Goal: Transaction & Acquisition: Purchase product/service

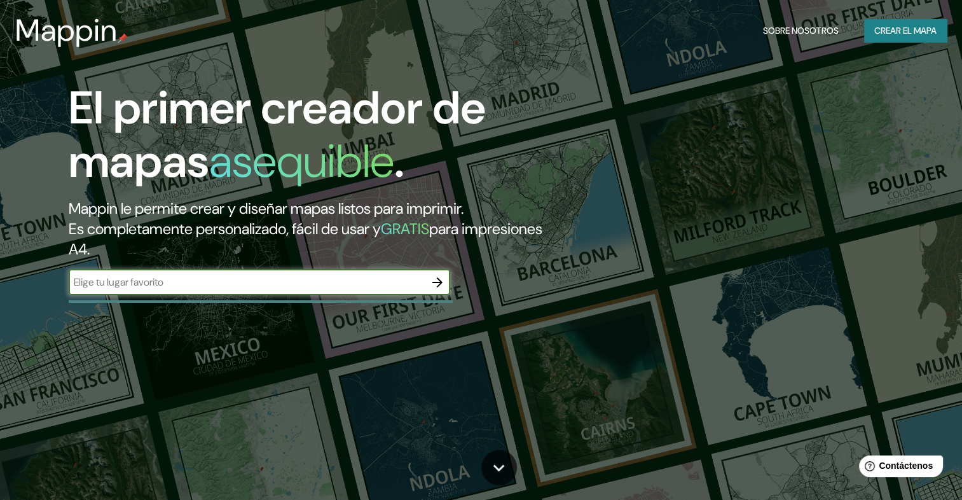
click at [333, 289] on input "text" at bounding box center [247, 282] width 356 height 15
click at [338, 286] on input "text" at bounding box center [247, 282] width 356 height 15
type input "[GEOGRAPHIC_DATA], san [PERSON_NAME]"
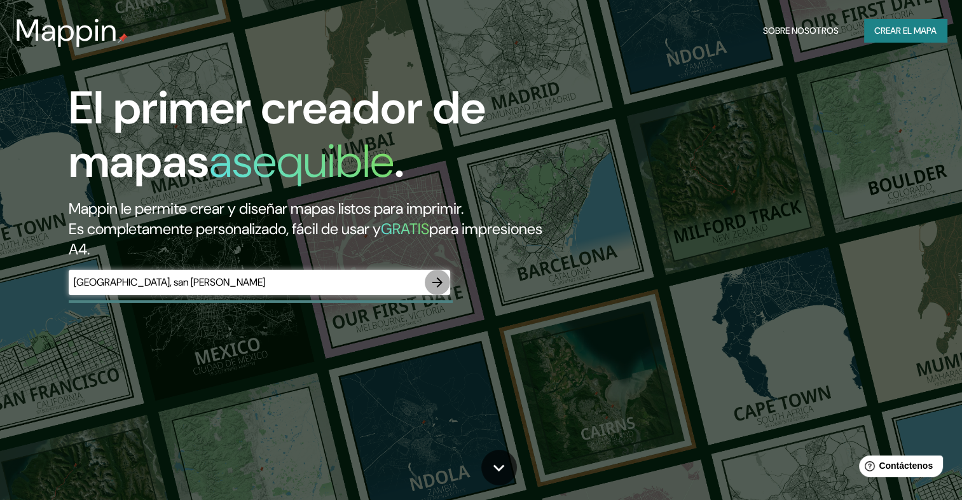
click at [438, 284] on icon "button" at bounding box center [437, 282] width 10 height 10
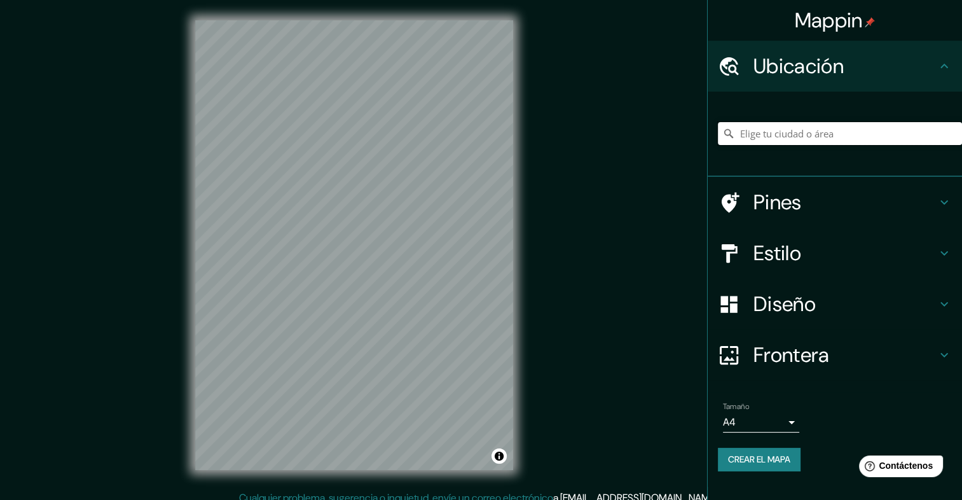
click at [795, 138] on input "Elige tu ciudad o área" at bounding box center [840, 133] width 244 height 23
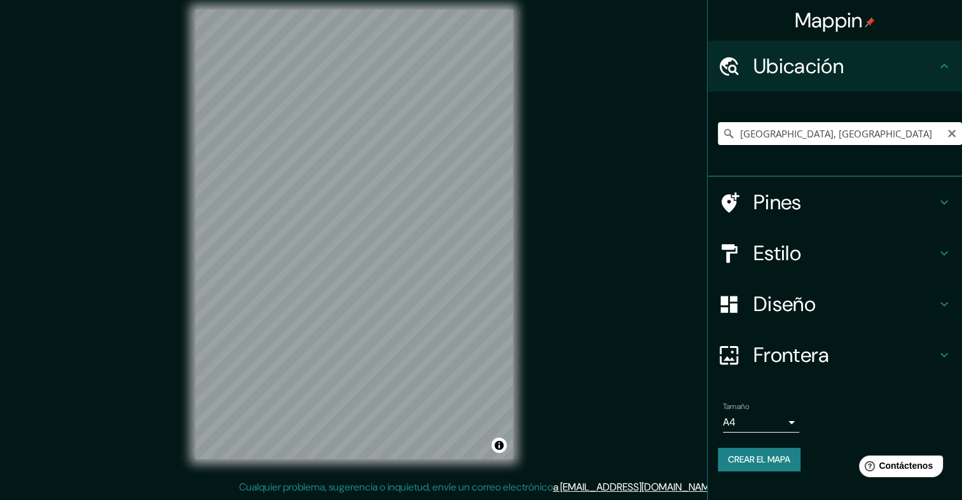
click at [846, 134] on input "[GEOGRAPHIC_DATA], [GEOGRAPHIC_DATA]" at bounding box center [840, 133] width 244 height 23
click at [835, 135] on input "[GEOGRAPHIC_DATA], [GEOGRAPHIC_DATA], [GEOGRAPHIC_DATA]" at bounding box center [840, 133] width 244 height 23
drag, startPoint x: 891, startPoint y: 136, endPoint x: 527, endPoint y: 148, distance: 364.5
click at [528, 148] on div "Mappin Ubicación [GEOGRAPHIC_DATA], [GEOGRAPHIC_DATA], [GEOGRAPHIC_DATA] [GEOGR…" at bounding box center [481, 244] width 962 height 511
type input "[GEOGRAPHIC_DATA], [GEOGRAPHIC_DATA]"
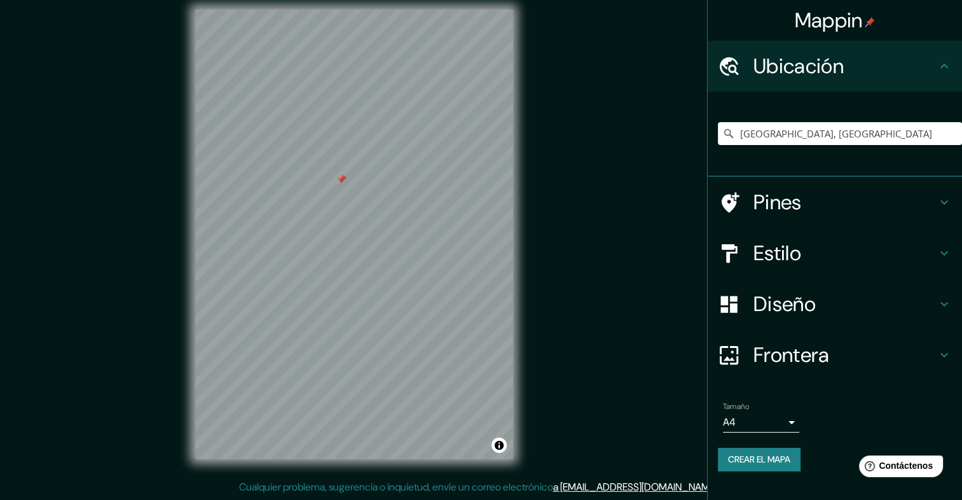
click at [338, 179] on div at bounding box center [341, 179] width 10 height 10
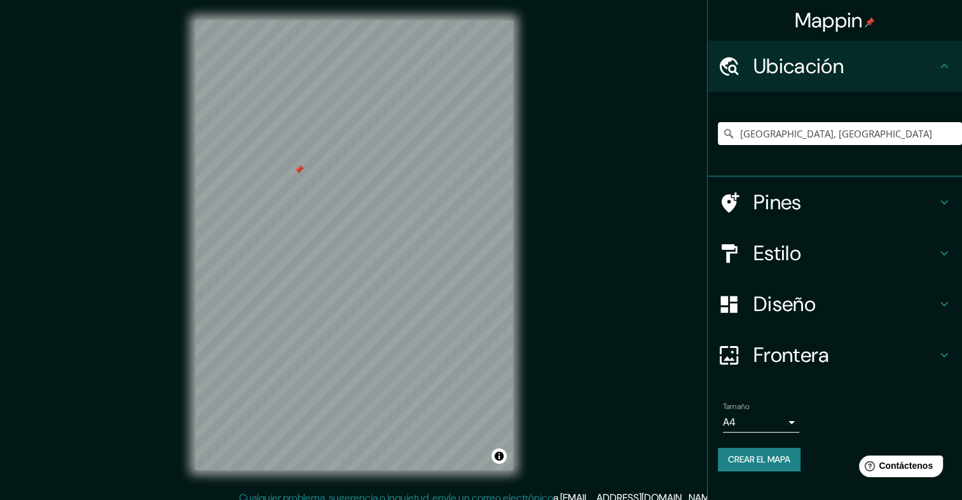
click at [298, 170] on div at bounding box center [299, 170] width 10 height 10
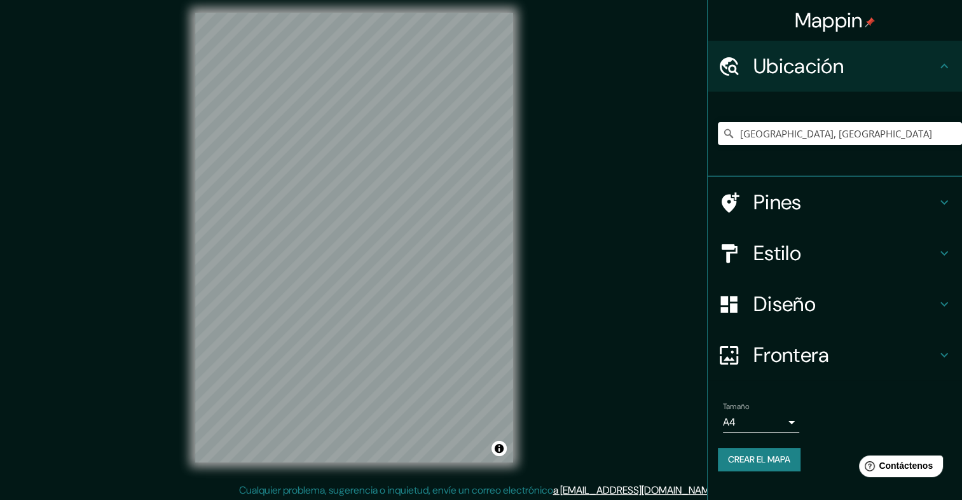
scroll to position [11, 0]
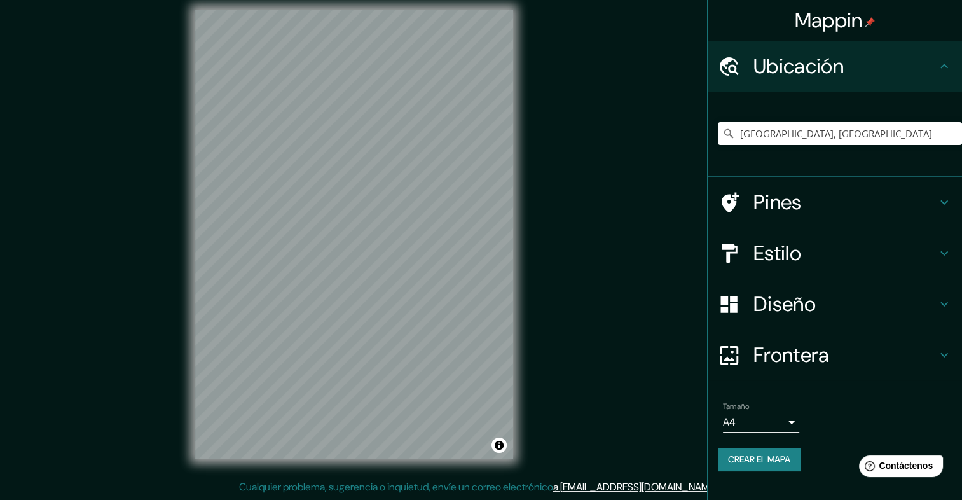
click at [757, 254] on h4 "Estilo" at bounding box center [844, 252] width 183 height 25
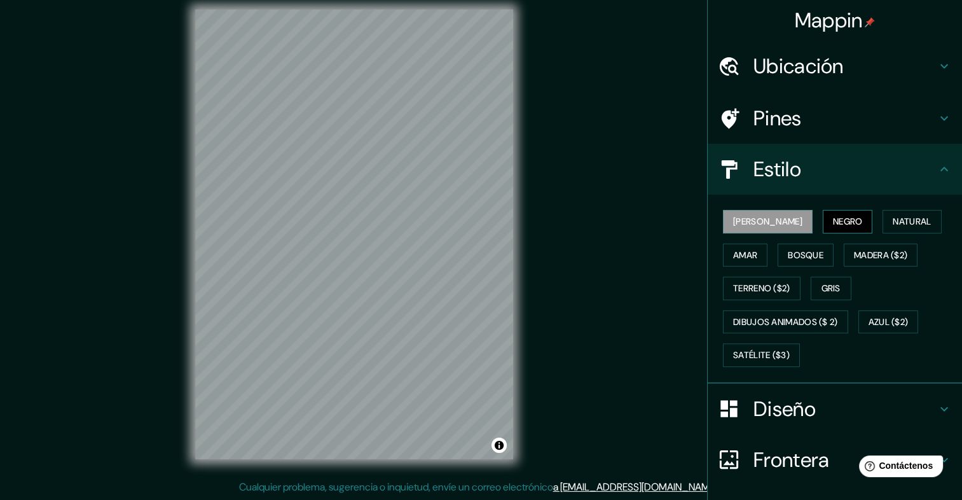
click at [833, 220] on font "Negro" at bounding box center [848, 222] width 30 height 16
click at [736, 220] on font "[PERSON_NAME]" at bounding box center [767, 222] width 69 height 16
click at [746, 252] on font "Amar" at bounding box center [745, 255] width 24 height 16
click at [744, 226] on font "[PERSON_NAME]" at bounding box center [767, 222] width 69 height 16
click at [893, 216] on font "Natural" at bounding box center [912, 222] width 38 height 16
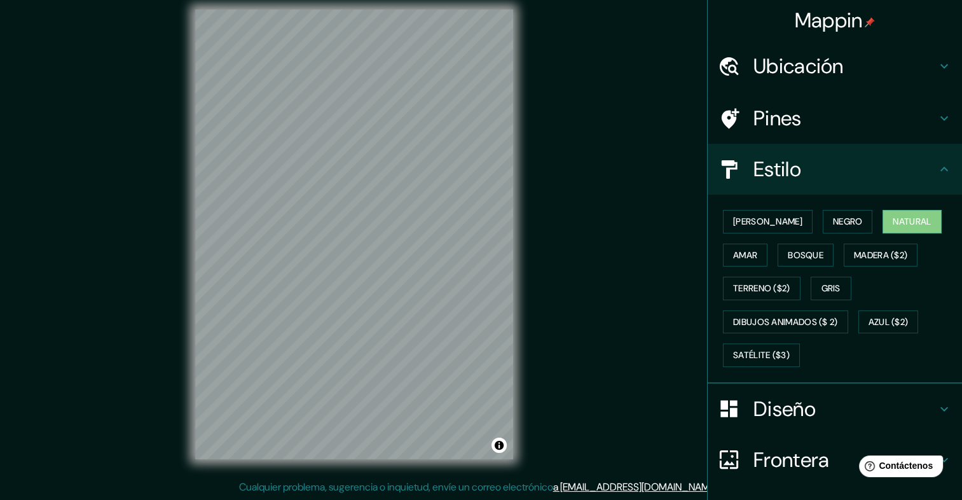
click at [773, 121] on h4 "Pines" at bounding box center [844, 118] width 183 height 25
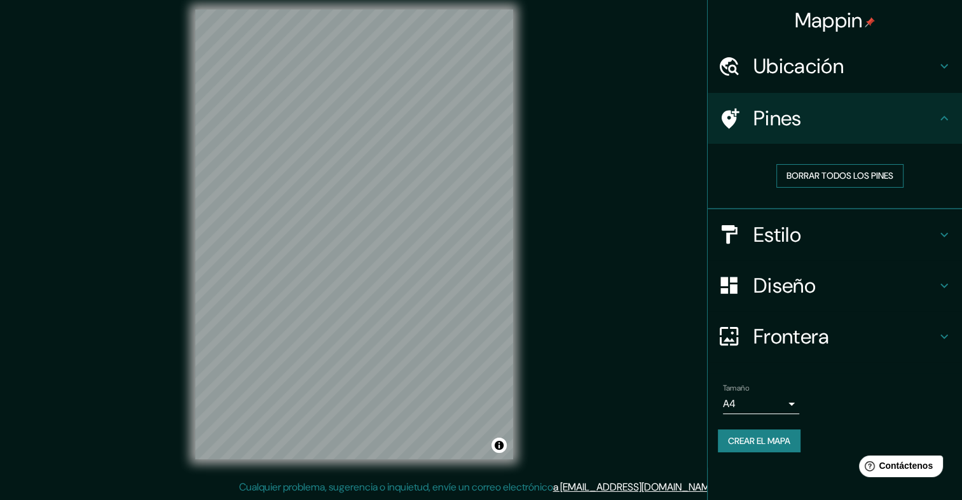
click at [813, 174] on font "Borrar todos los pines" at bounding box center [840, 176] width 107 height 16
click at [836, 185] on button "Borrar todos los pines" at bounding box center [839, 176] width 127 height 24
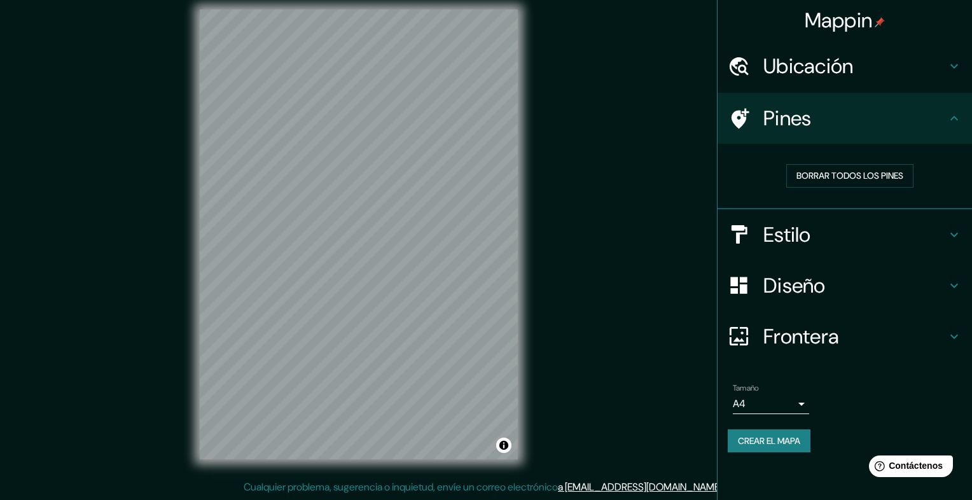
click at [794, 403] on body "Mappin Ubicación [GEOGRAPHIC_DATA], [GEOGRAPHIC_DATA] [GEOGRAPHIC_DATA] [GEOGRA…" at bounding box center [486, 239] width 972 height 500
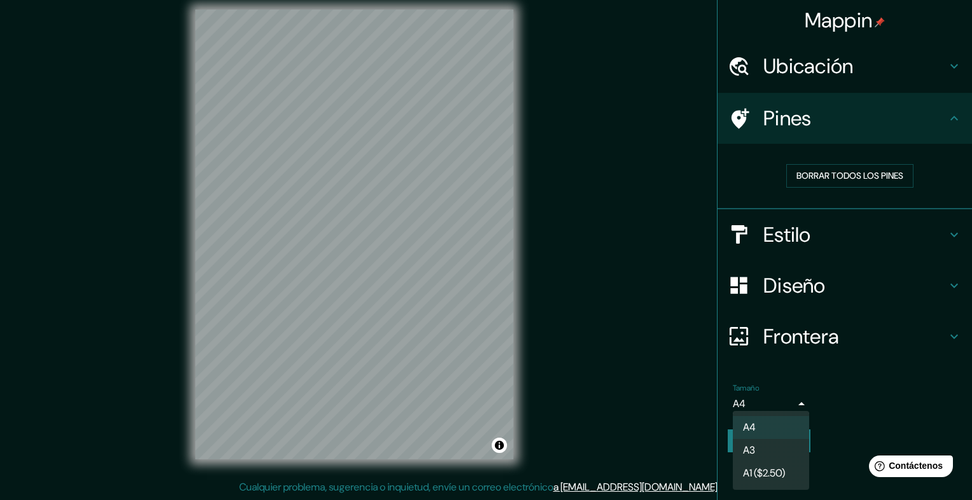
click at [770, 448] on li "A3" at bounding box center [771, 450] width 76 height 23
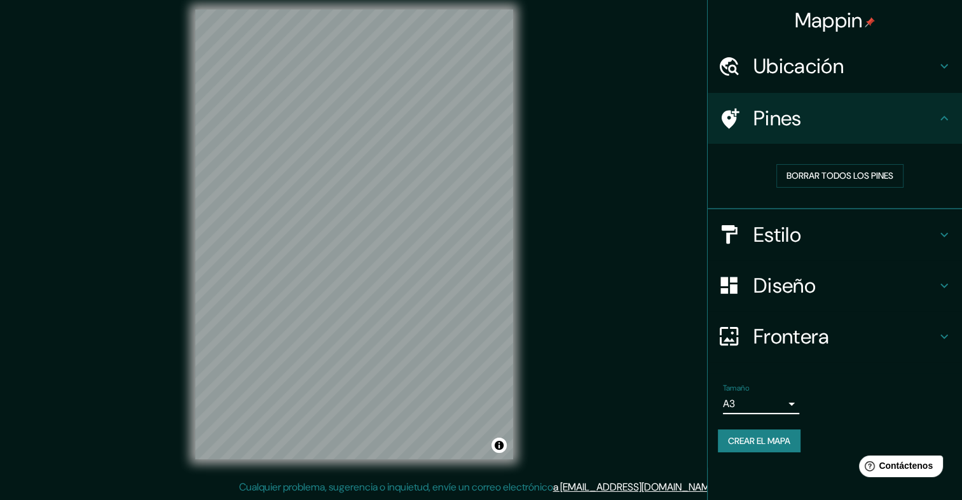
click at [788, 406] on body "Mappin Ubicación [GEOGRAPHIC_DATA], [GEOGRAPHIC_DATA] [GEOGRAPHIC_DATA] [GEOGRA…" at bounding box center [481, 239] width 962 height 500
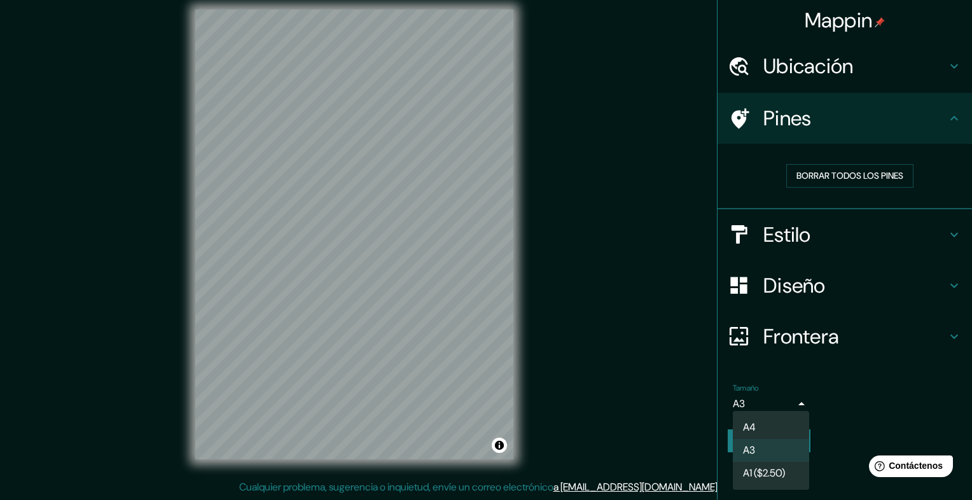
click at [773, 430] on li "A4" at bounding box center [771, 427] width 76 height 23
type input "single"
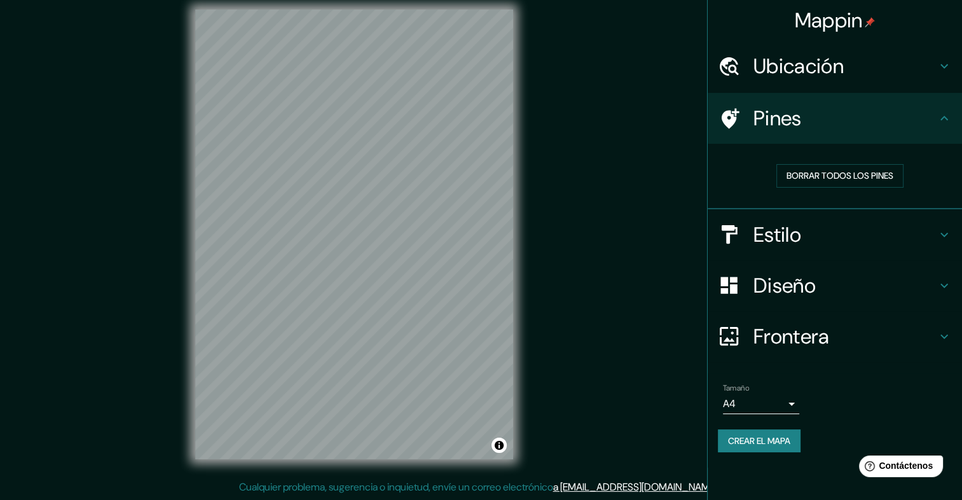
click at [898, 243] on h4 "Estilo" at bounding box center [844, 234] width 183 height 25
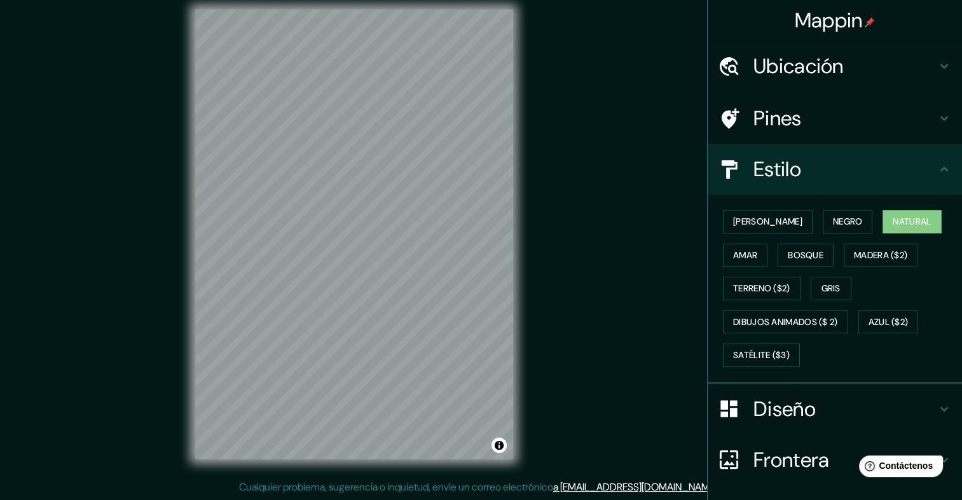
click at [921, 176] on h4 "Estilo" at bounding box center [844, 168] width 183 height 25
click at [921, 419] on h4 "Diseño" at bounding box center [844, 408] width 183 height 25
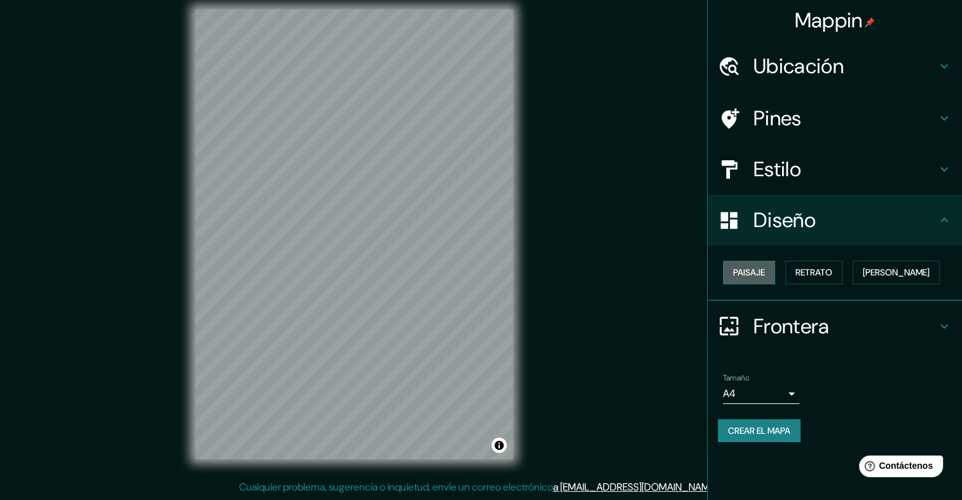
click at [765, 272] on font "Paisaje" at bounding box center [749, 273] width 32 height 16
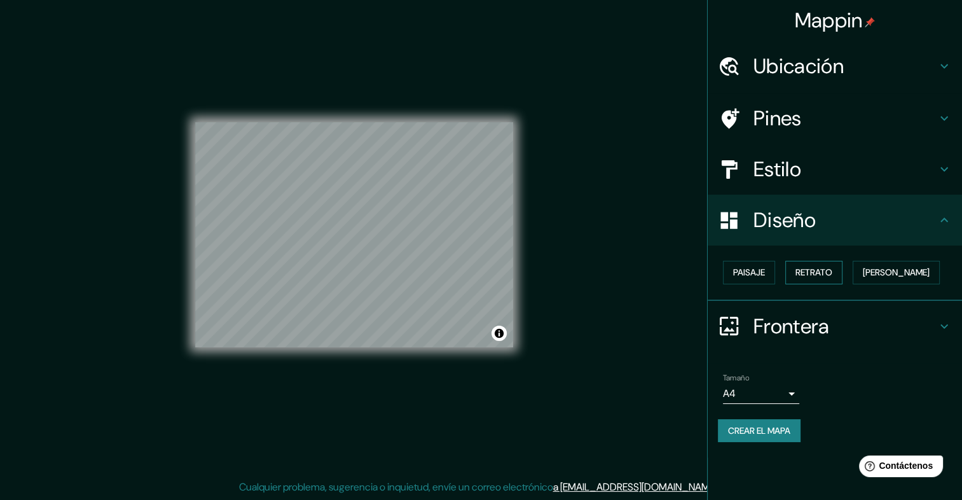
click at [809, 275] on font "Retrato" at bounding box center [813, 273] width 37 height 16
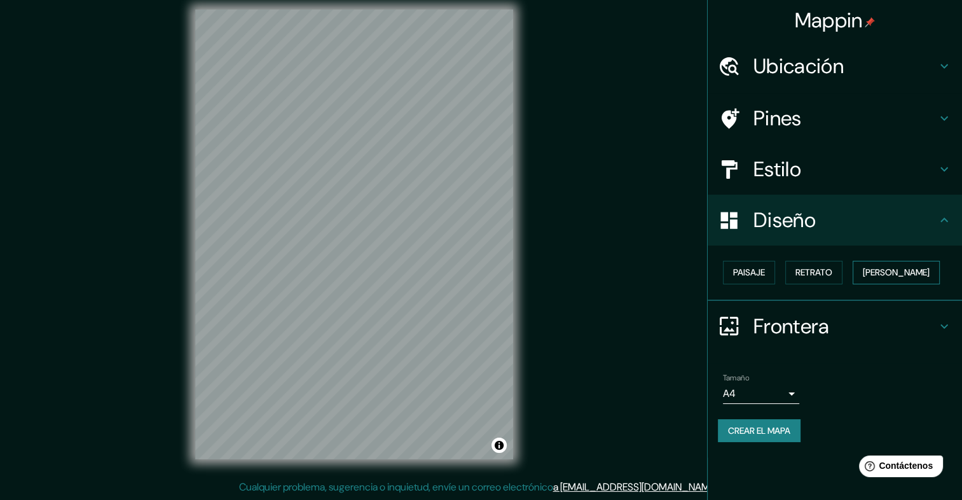
click at [888, 279] on font "[PERSON_NAME]" at bounding box center [896, 273] width 67 height 16
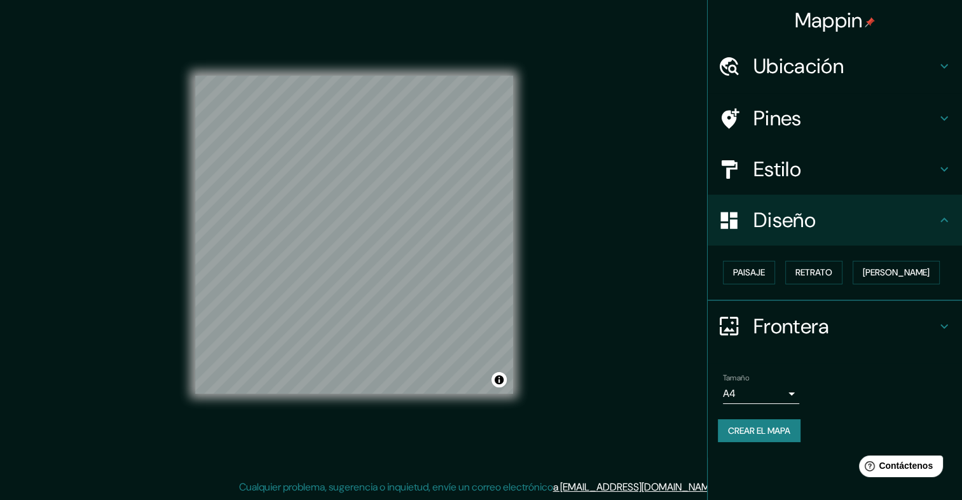
click at [872, 330] on h4 "Frontera" at bounding box center [844, 325] width 183 height 25
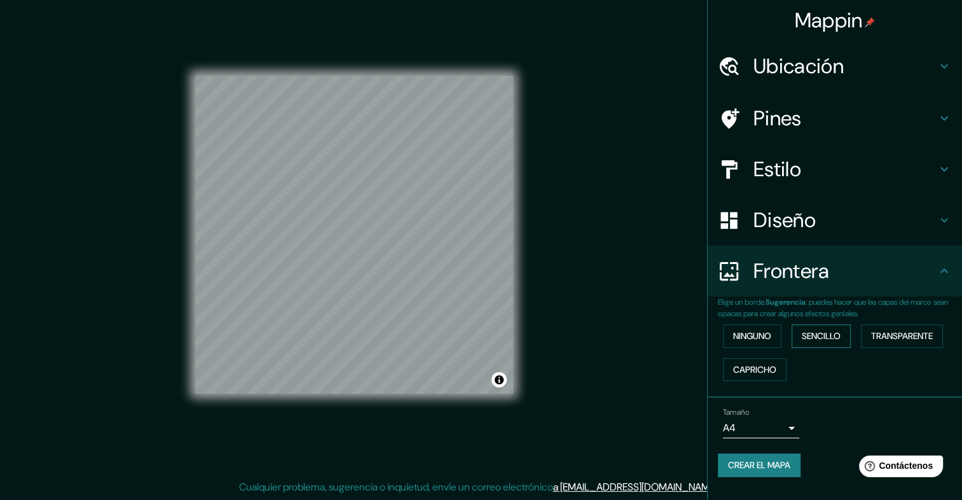
click at [811, 335] on font "Sencillo" at bounding box center [821, 336] width 39 height 16
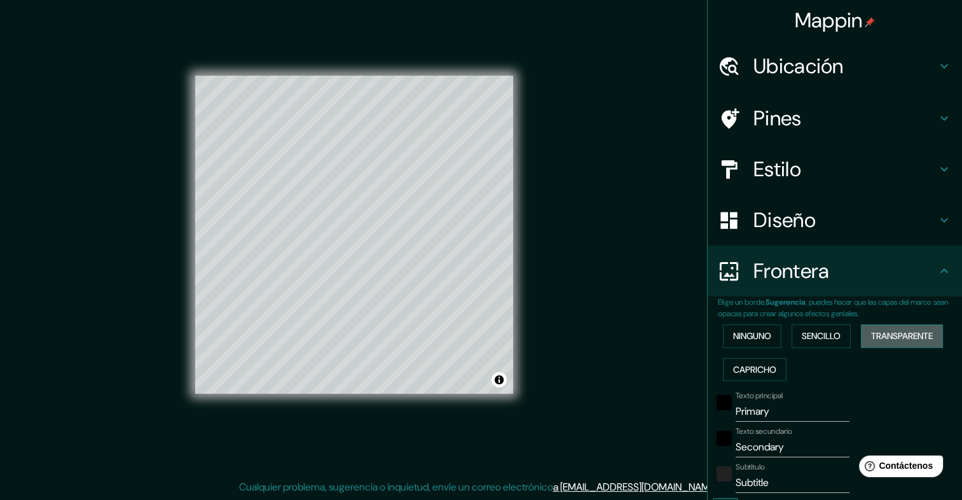
click at [873, 337] on font "Transparente" at bounding box center [902, 336] width 62 height 16
click at [733, 365] on font "Capricho" at bounding box center [754, 370] width 43 height 16
click at [745, 340] on font "Ninguno" at bounding box center [752, 336] width 38 height 16
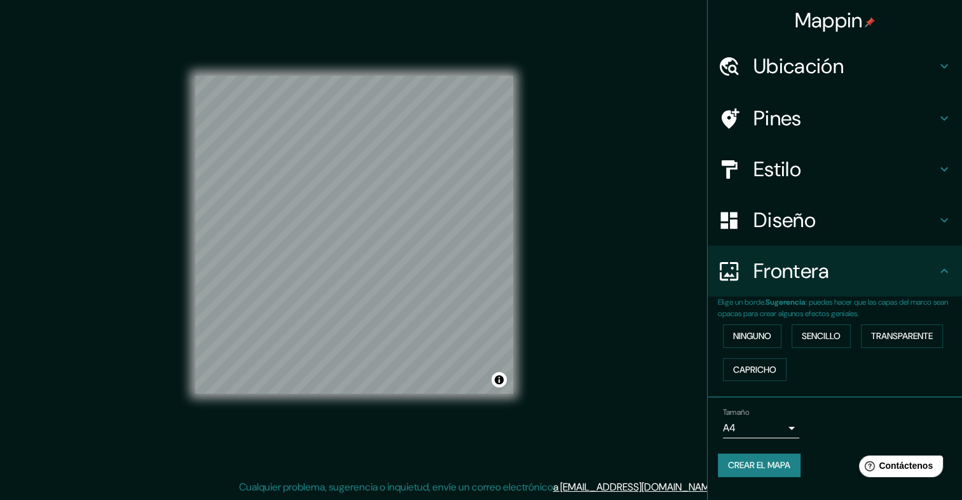
click at [922, 268] on h4 "Frontera" at bounding box center [844, 270] width 183 height 25
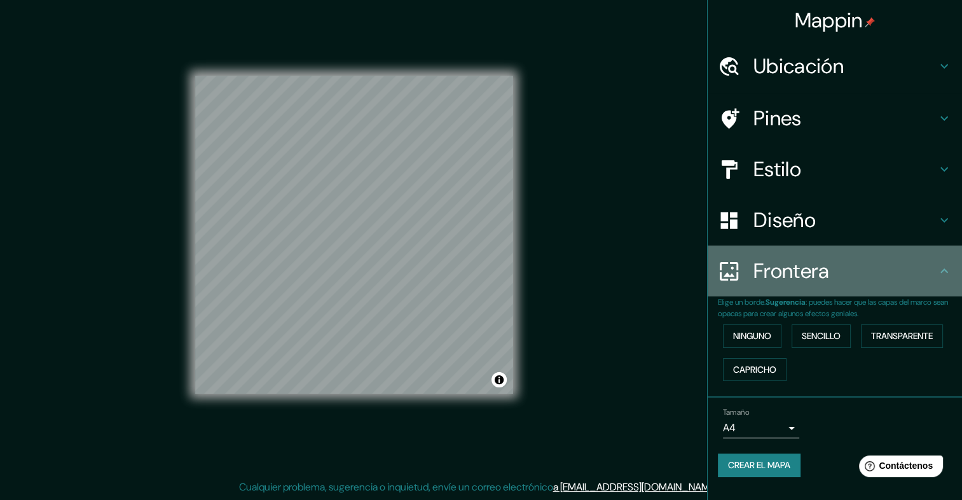
click at [953, 272] on div "Frontera" at bounding box center [835, 270] width 254 height 51
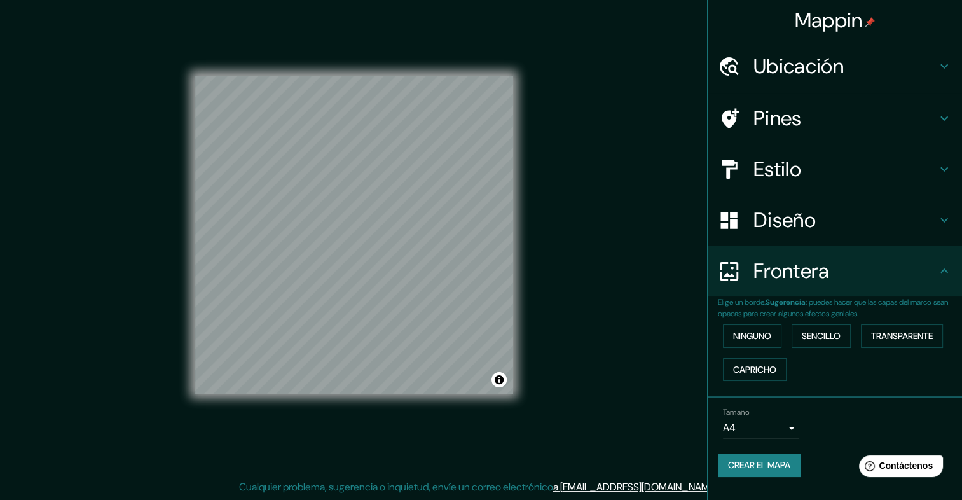
click at [760, 463] on font "Crear el mapa" at bounding box center [759, 465] width 62 height 16
click at [760, 464] on font "Crear el mapa" at bounding box center [759, 465] width 62 height 16
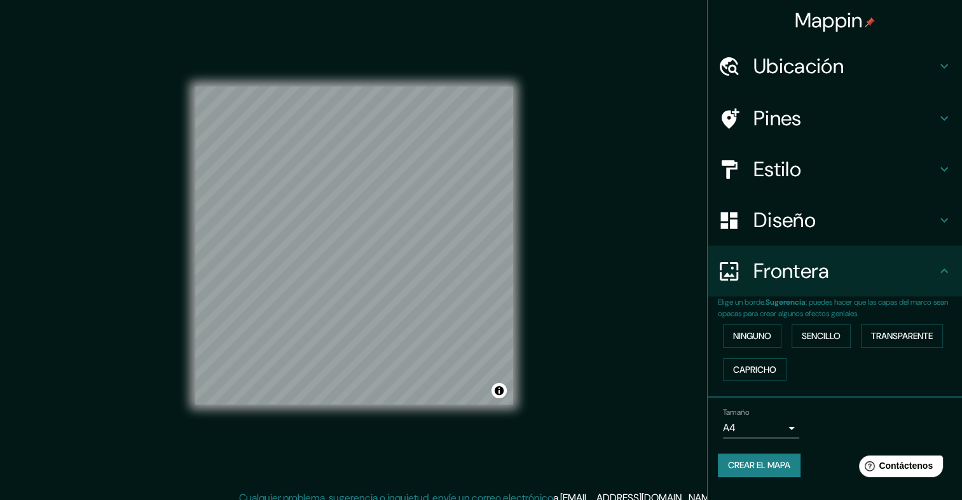
scroll to position [0, 0]
click at [849, 76] on h4 "Ubicación" at bounding box center [844, 65] width 183 height 25
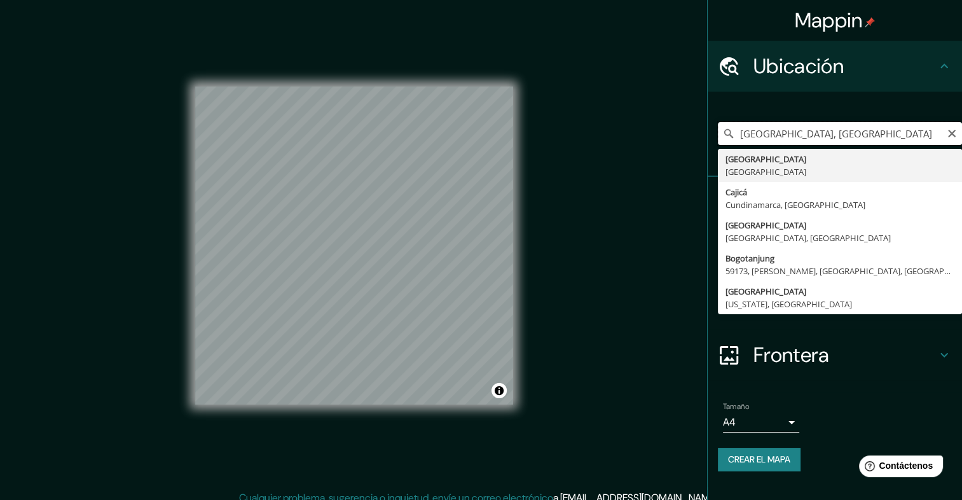
click at [886, 134] on input "[GEOGRAPHIC_DATA], [GEOGRAPHIC_DATA]" at bounding box center [840, 133] width 244 height 23
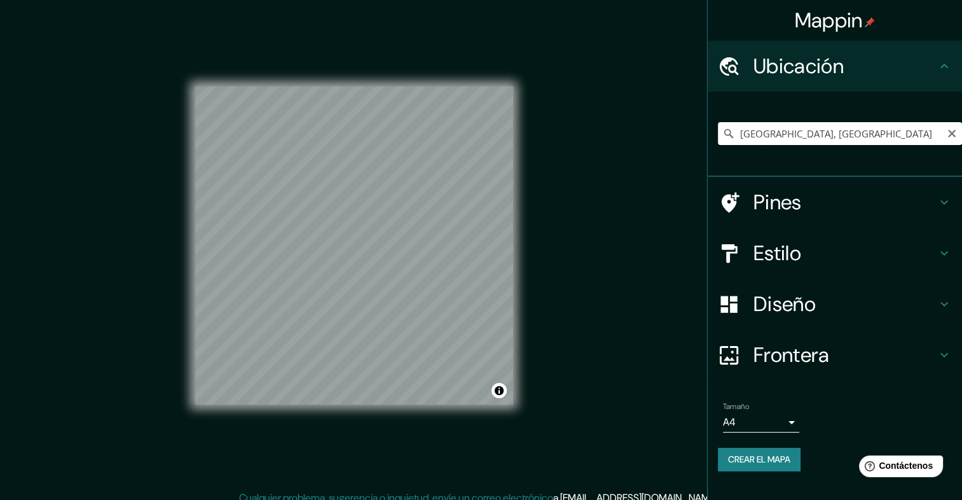
click at [879, 138] on input "[GEOGRAPHIC_DATA], [GEOGRAPHIC_DATA]" at bounding box center [840, 133] width 244 height 23
drag, startPoint x: 831, startPoint y: 139, endPoint x: 771, endPoint y: 136, distance: 60.5
click at [771, 136] on input "[GEOGRAPHIC_DATA], [GEOGRAPHIC_DATA]" at bounding box center [840, 133] width 244 height 23
click at [944, 137] on input "[GEOGRAPHIC_DATA], [GEOGRAPHIC_DATA]" at bounding box center [840, 133] width 244 height 23
click at [906, 126] on input "[GEOGRAPHIC_DATA], [GEOGRAPHIC_DATA]" at bounding box center [840, 133] width 244 height 23
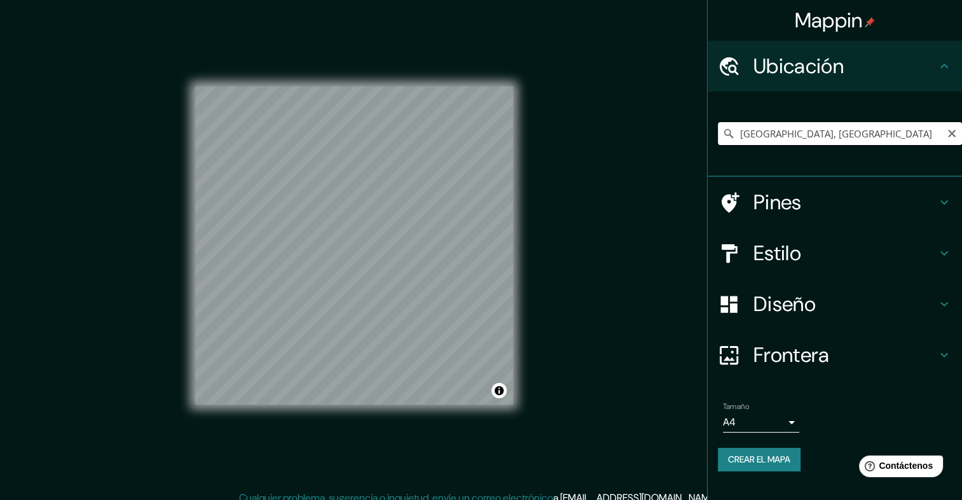
click at [903, 130] on input "[GEOGRAPHIC_DATA], [GEOGRAPHIC_DATA]" at bounding box center [840, 133] width 244 height 23
click at [902, 130] on input "[GEOGRAPHIC_DATA], [GEOGRAPHIC_DATA]" at bounding box center [840, 133] width 244 height 23
click at [859, 133] on input "[GEOGRAPHIC_DATA], [GEOGRAPHIC_DATA]" at bounding box center [840, 133] width 244 height 23
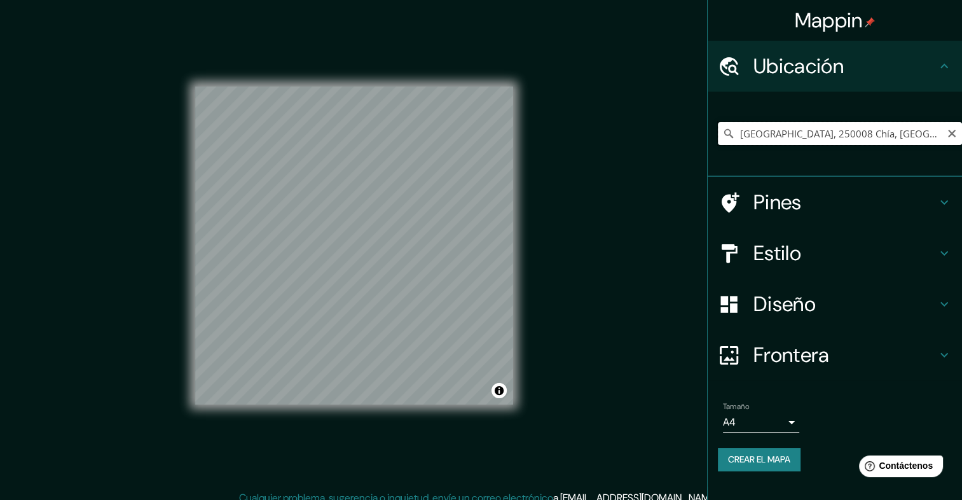
click at [890, 130] on input "[GEOGRAPHIC_DATA], 250008 Chía, [GEOGRAPHIC_DATA], [GEOGRAPHIC_DATA]" at bounding box center [840, 133] width 244 height 23
drag, startPoint x: 910, startPoint y: 134, endPoint x: 776, endPoint y: 138, distance: 133.6
click at [776, 138] on input "[GEOGRAPHIC_DATA], 250008 Chía, [GEOGRAPHIC_DATA], [GEOGRAPHIC_DATA]" at bounding box center [840, 133] width 244 height 23
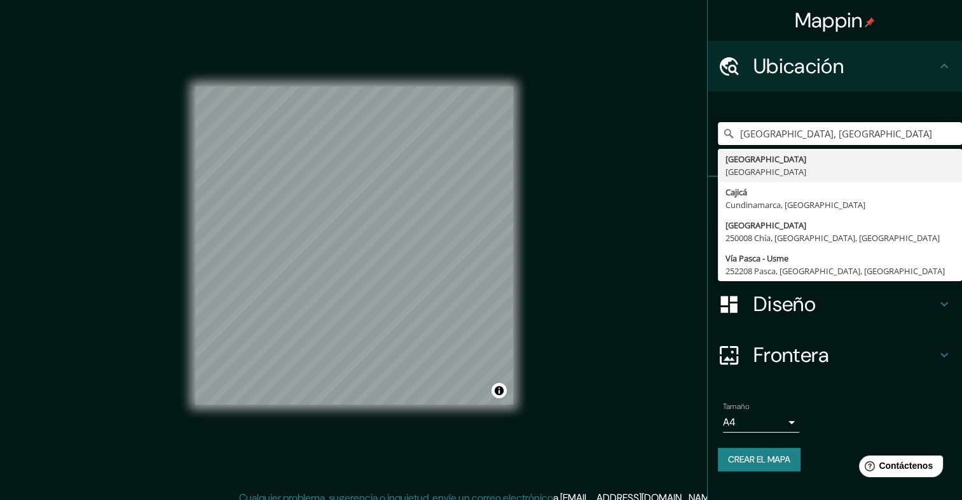
type input "[GEOGRAPHIC_DATA], [GEOGRAPHIC_DATA]"
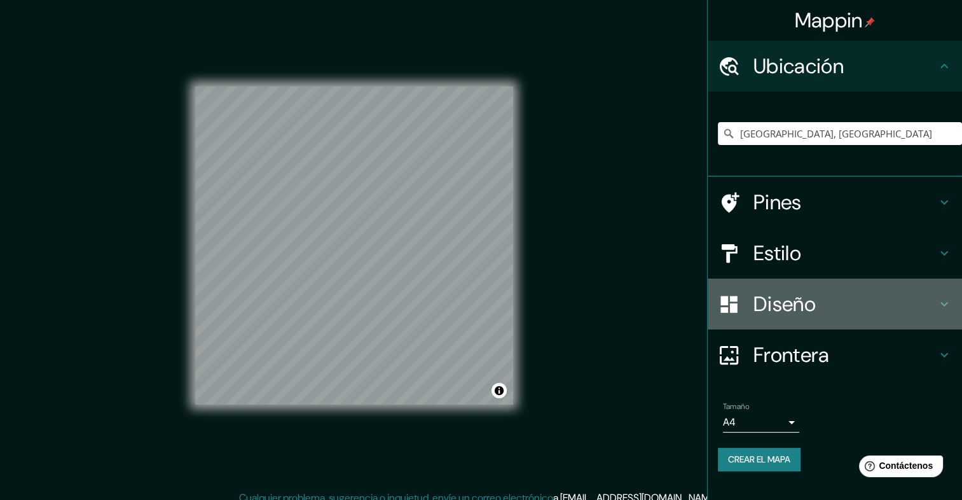
click at [863, 308] on h4 "Diseño" at bounding box center [844, 303] width 183 height 25
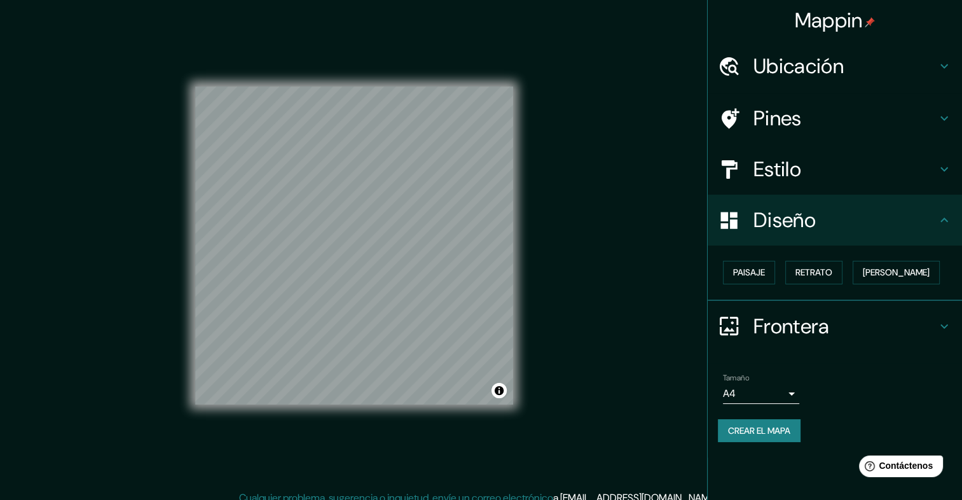
click at [799, 227] on h4 "Diseño" at bounding box center [844, 219] width 183 height 25
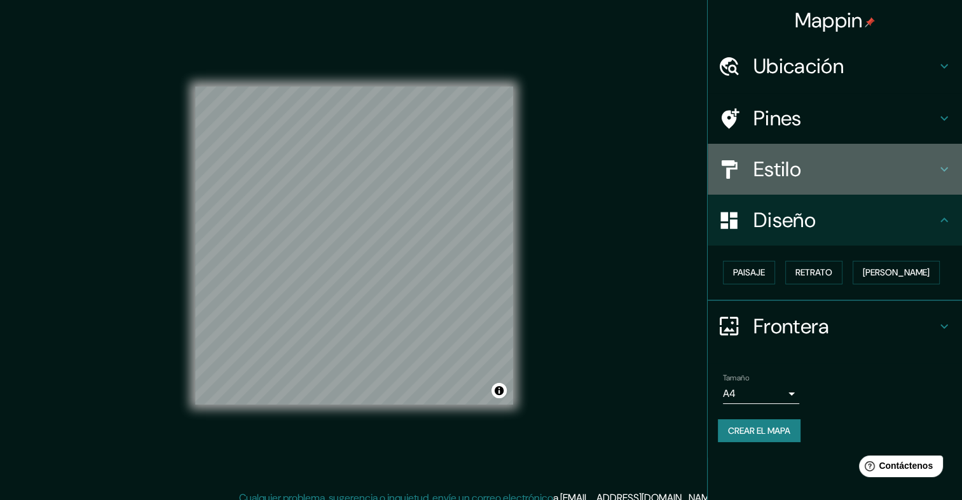
click at [794, 169] on h4 "Estilo" at bounding box center [844, 168] width 183 height 25
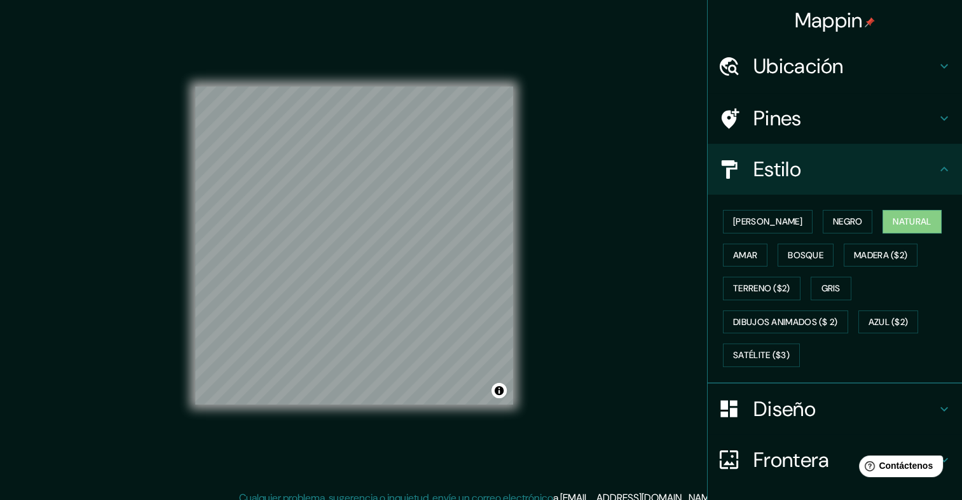
click at [616, 237] on div "Mappin Ubicación [GEOGRAPHIC_DATA], [GEOGRAPHIC_DATA] [GEOGRAPHIC_DATA] [GEOGRA…" at bounding box center [481, 255] width 962 height 511
